Goal: Information Seeking & Learning: Learn about a topic

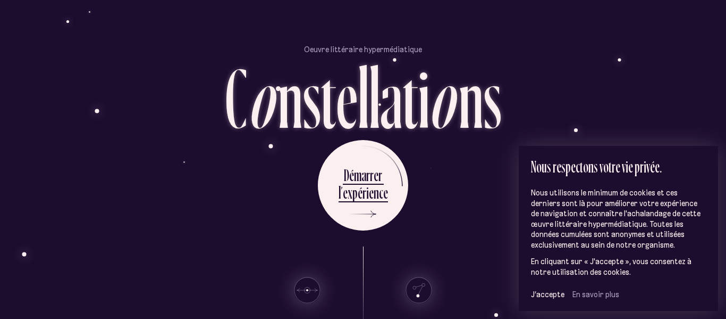
click at [431, 205] on div "D é m a r r e r l ’ e x p é r i e n c e" at bounding box center [363, 185] width 622 height 90
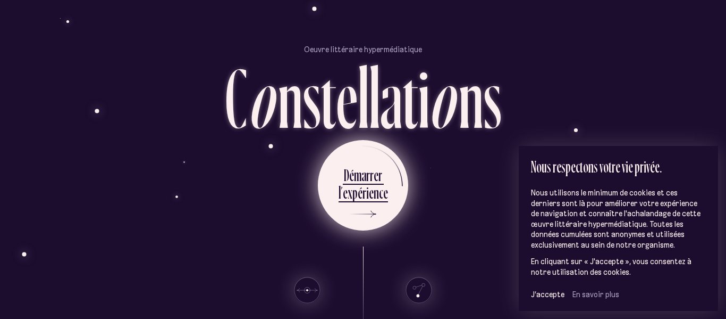
click at [352, 192] on div "x" at bounding box center [350, 192] width 5 height 21
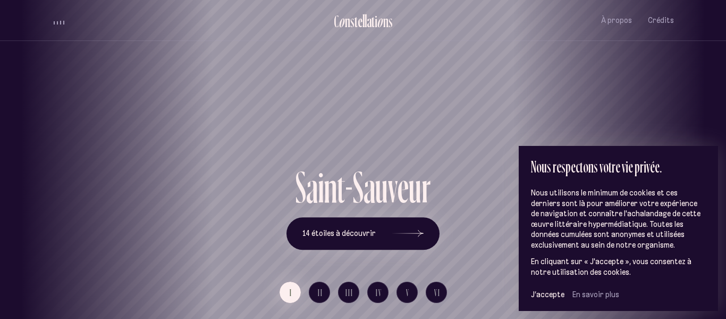
click at [458, 245] on div "S a i n t - S a u v e u r 14 étoiles à découvrir" at bounding box center [363, 207] width 622 height 85
click at [538, 296] on span "J’accepte" at bounding box center [548, 294] width 34 height 10
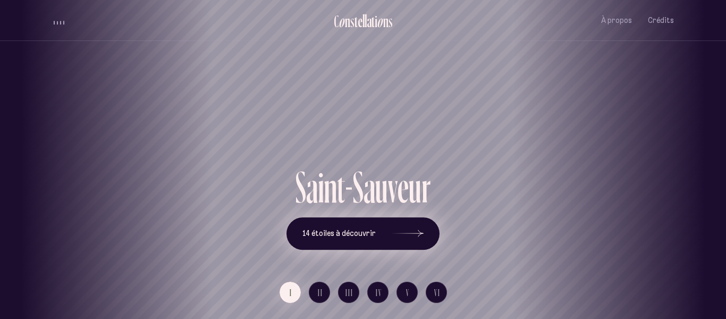
click at [387, 241] on button "14 étoiles à découvrir" at bounding box center [363, 233] width 153 height 33
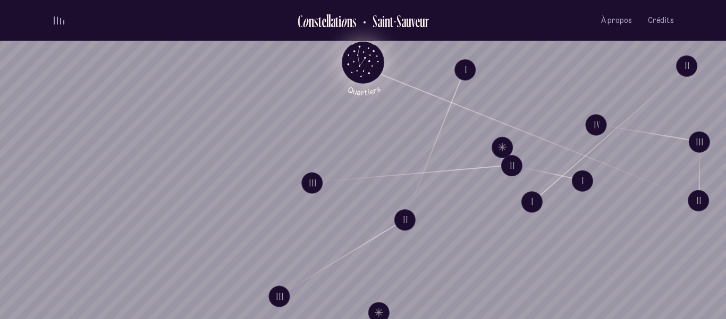
click at [377, 57] on icon "Retour au menu principal" at bounding box center [363, 61] width 32 height 32
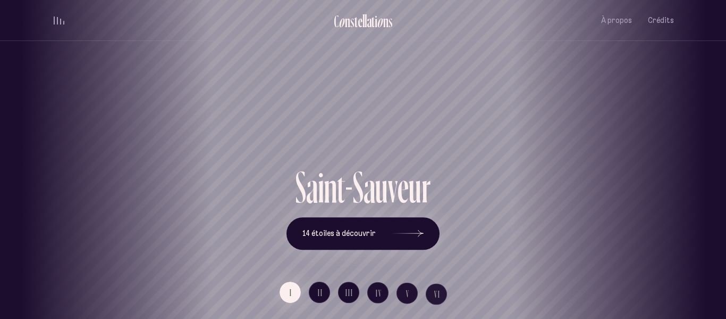
click at [370, 220] on div "[GEOGRAPHIC_DATA] [GEOGRAPHIC_DATA] [GEOGRAPHIC_DATA][PERSON_NAME][GEOGRAPHIC_D…" at bounding box center [363, 159] width 726 height 319
click at [361, 240] on button "14 étoiles à découvrir" at bounding box center [363, 233] width 153 height 33
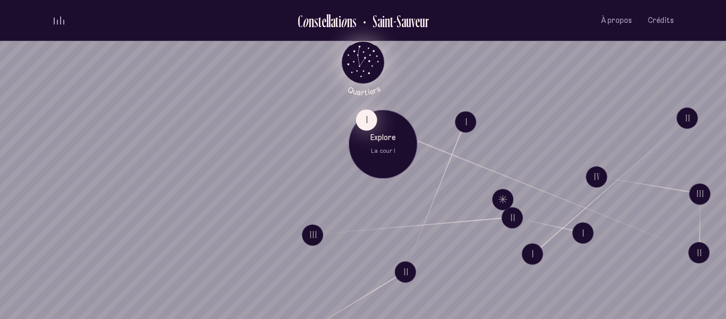
click at [370, 123] on button "I" at bounding box center [366, 119] width 21 height 21
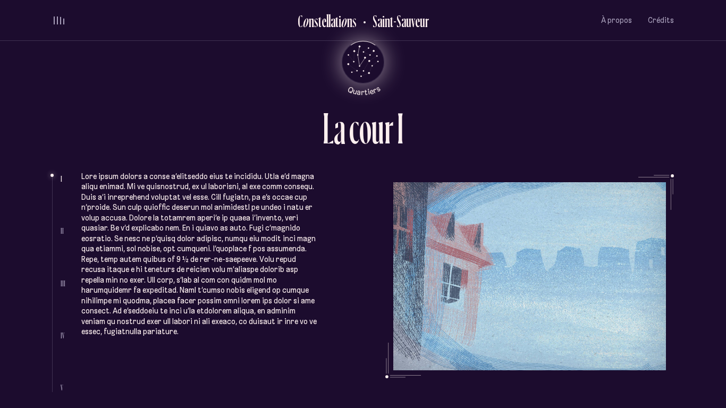
click at [490, 287] on ul "Complètement sous le charme, elle avait signé le bail sur-le-champ et ce havre …" at bounding box center [377, 283] width 593 height 218
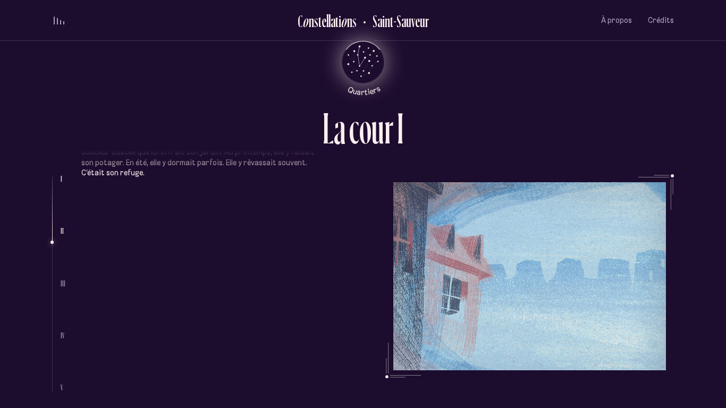
scroll to position [512, 0]
